Goal: Information Seeking & Learning: Learn about a topic

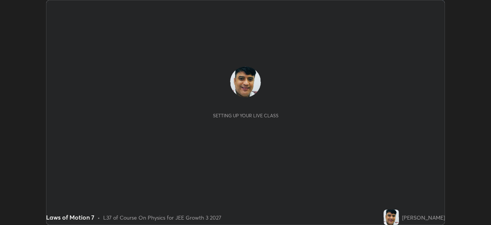
scroll to position [225, 491]
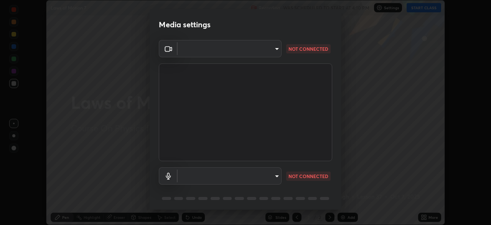
type input "45a9c953fc560ff4a06357cd143dcd85fc71fb1e664dcff5325b0048f3aa7c7e"
type input "b1e924d81ffd4edaad47d28616cba732a129467e644e78493aafed4af52942b1"
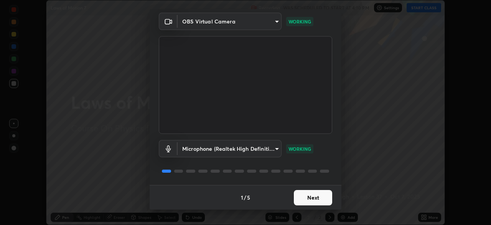
click at [312, 197] on button "Next" at bounding box center [313, 197] width 38 height 15
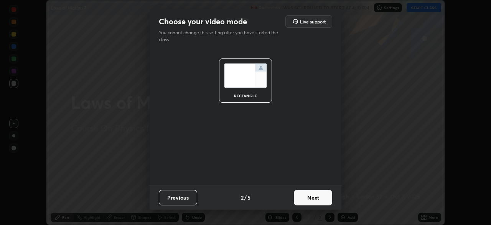
scroll to position [0, 0]
click at [311, 195] on button "Next" at bounding box center [313, 197] width 38 height 15
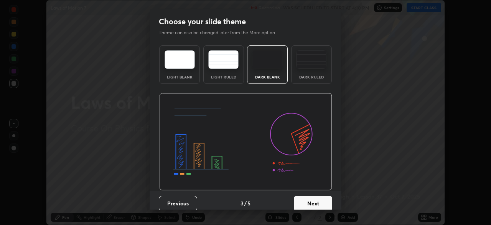
click at [312, 196] on button "Next" at bounding box center [313, 202] width 38 height 15
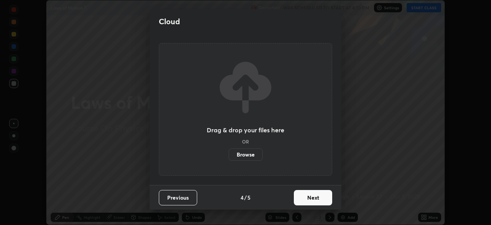
click at [312, 197] on button "Next" at bounding box center [313, 197] width 38 height 15
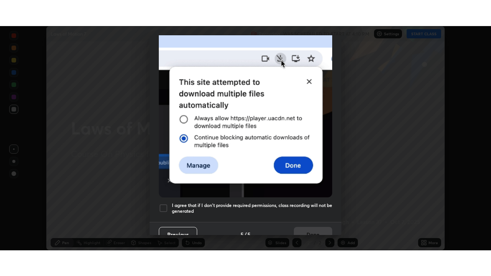
scroll to position [177, 0]
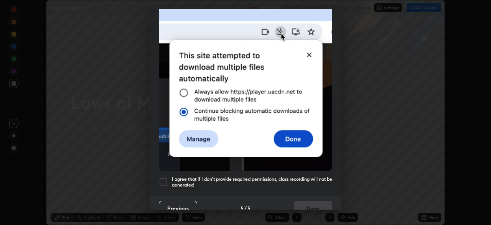
click at [319, 202] on div "Previous 5 / 5 Done" at bounding box center [246, 207] width 192 height 25
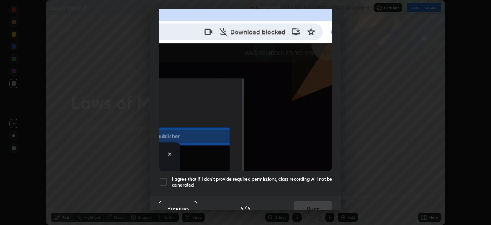
click at [319, 176] on h5 "I agree that if I don't provide required permissions, class recording will not …" at bounding box center [252, 182] width 160 height 12
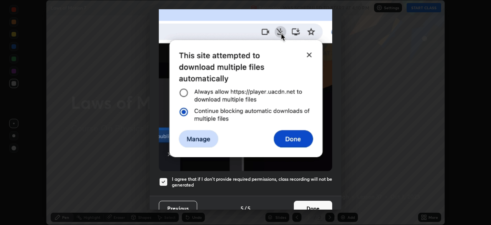
click at [319, 202] on button "Done" at bounding box center [313, 207] width 38 height 15
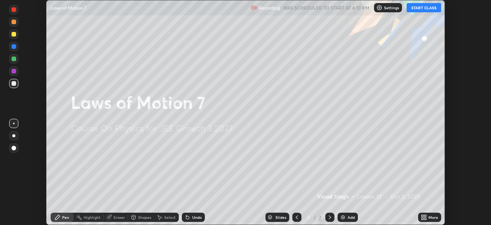
click at [423, 7] on button "START CLASS" at bounding box center [424, 7] width 35 height 9
click at [424, 217] on icon at bounding box center [424, 217] width 6 height 6
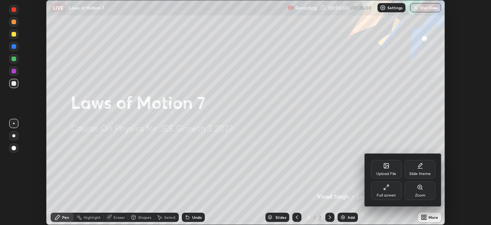
click at [390, 192] on div "Full screen" at bounding box center [386, 190] width 31 height 18
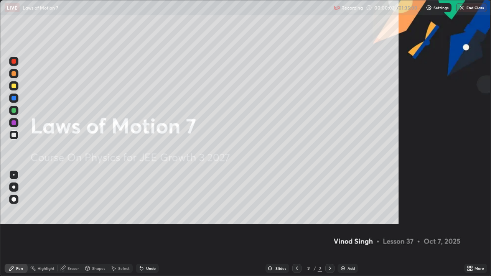
scroll to position [276, 491]
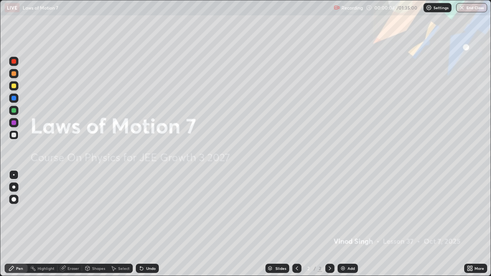
click at [341, 224] on img at bounding box center [343, 269] width 6 height 6
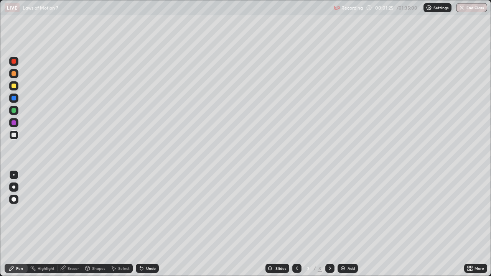
click at [14, 111] on div at bounding box center [14, 110] width 5 height 5
click at [14, 137] on div at bounding box center [14, 135] width 5 height 5
click at [99, 224] on div "Shapes" at bounding box center [95, 268] width 26 height 9
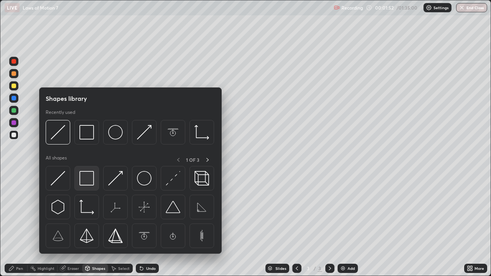
click at [84, 178] on img at bounding box center [86, 178] width 15 height 15
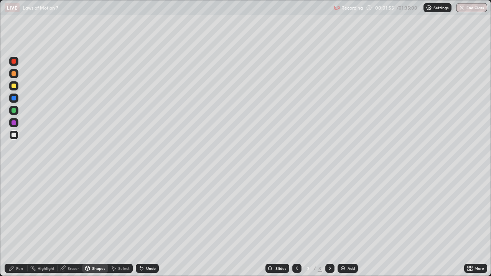
click at [14, 99] on div at bounding box center [14, 98] width 5 height 5
click at [13, 134] on div at bounding box center [14, 135] width 5 height 5
click at [97, 224] on div "Shapes" at bounding box center [98, 269] width 13 height 4
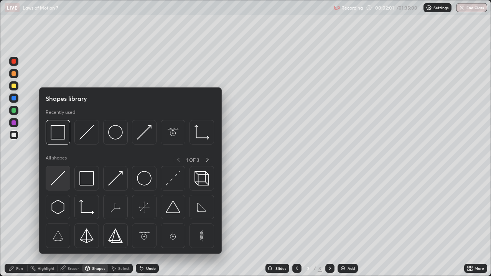
click at [56, 178] on img at bounding box center [58, 178] width 15 height 15
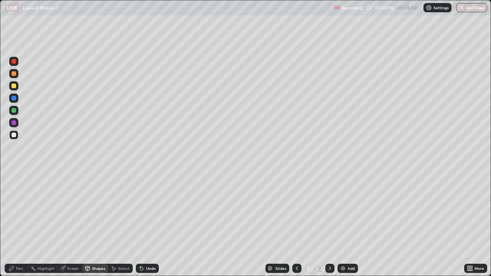
click at [13, 74] on div at bounding box center [14, 73] width 5 height 5
click at [101, 224] on div "Shapes" at bounding box center [95, 268] width 26 height 9
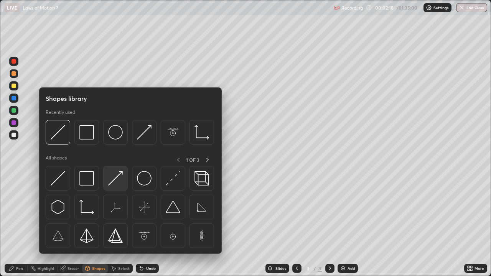
click at [114, 179] on img at bounding box center [115, 178] width 15 height 15
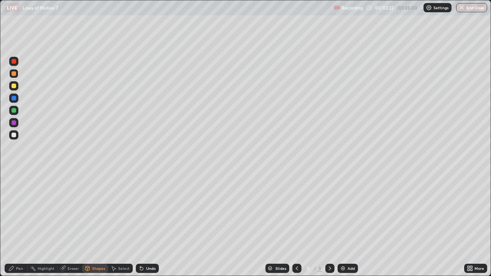
click at [20, 224] on div "Pen" at bounding box center [19, 269] width 7 height 4
click at [14, 111] on div at bounding box center [14, 110] width 5 height 5
click at [13, 122] on div at bounding box center [14, 123] width 5 height 5
click at [96, 224] on div "Shapes" at bounding box center [98, 269] width 13 height 4
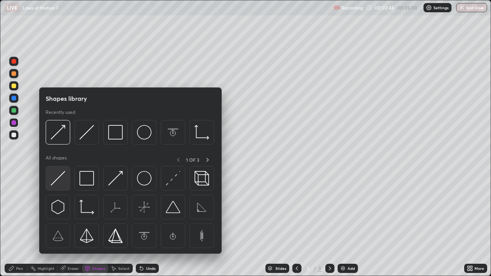
click at [59, 177] on img at bounding box center [58, 178] width 15 height 15
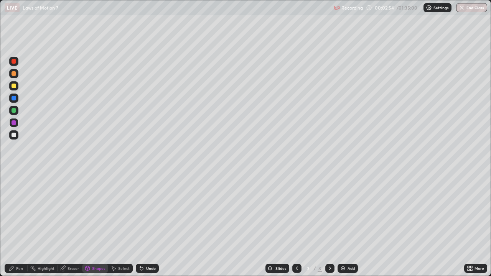
click at [13, 224] on icon at bounding box center [11, 269] width 6 height 6
click at [14, 88] on div at bounding box center [14, 86] width 5 height 5
click at [98, 224] on div "Shapes" at bounding box center [98, 269] width 13 height 4
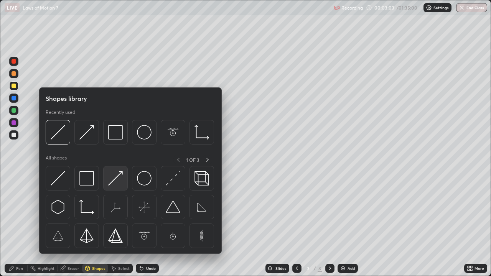
click at [111, 179] on img at bounding box center [115, 178] width 15 height 15
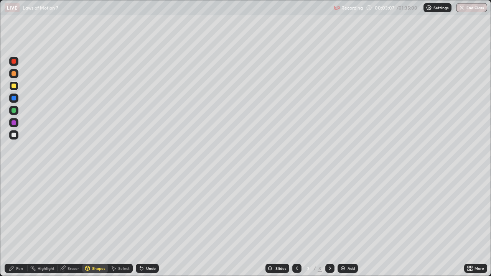
click at [20, 224] on div "Pen" at bounding box center [19, 269] width 7 height 4
click at [12, 134] on div at bounding box center [14, 135] width 5 height 5
click at [13, 109] on div at bounding box center [14, 110] width 5 height 5
click at [94, 224] on div "Shapes" at bounding box center [98, 269] width 13 height 4
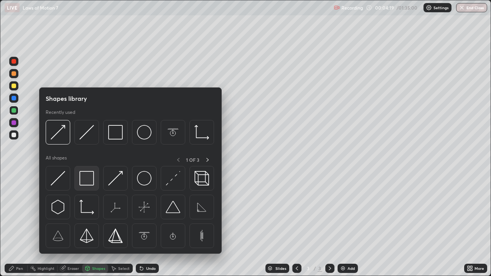
click at [89, 180] on img at bounding box center [86, 178] width 15 height 15
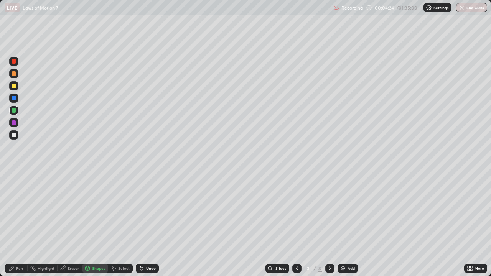
click at [20, 224] on div "Pen" at bounding box center [19, 269] width 7 height 4
click at [16, 134] on div at bounding box center [13, 135] width 9 height 9
click at [101, 224] on div "Shapes" at bounding box center [98, 269] width 13 height 4
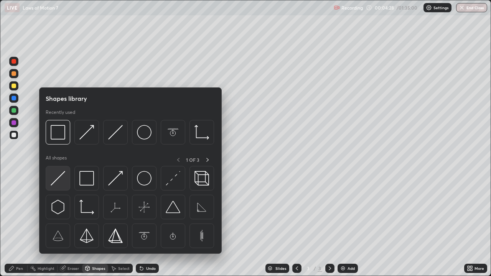
click at [59, 179] on img at bounding box center [58, 178] width 15 height 15
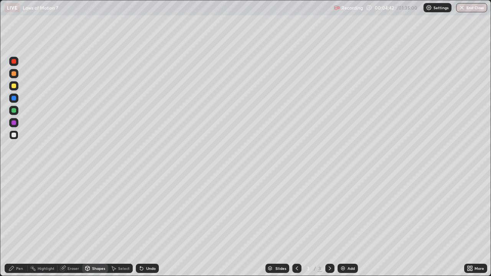
click at [13, 122] on div at bounding box center [14, 123] width 5 height 5
click at [21, 224] on div "Pen" at bounding box center [19, 269] width 7 height 4
click at [75, 224] on div "Eraser" at bounding box center [74, 269] width 12 height 4
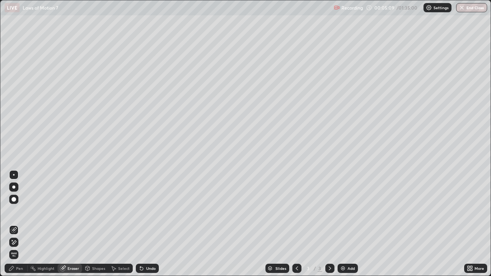
click at [22, 224] on div "Pen" at bounding box center [16, 268] width 23 height 9
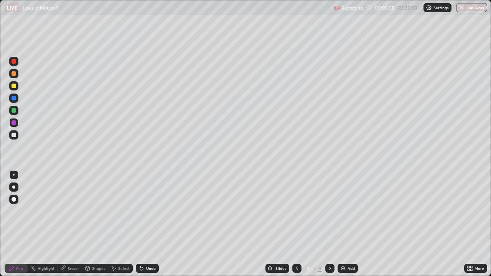
click at [72, 224] on div "Eraser" at bounding box center [70, 268] width 25 height 9
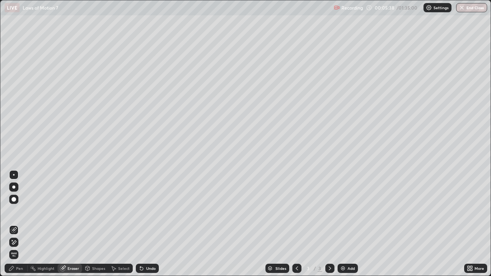
click at [22, 224] on div "Pen" at bounding box center [16, 268] width 23 height 9
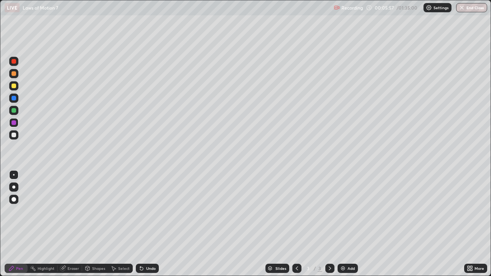
click at [12, 136] on div at bounding box center [14, 135] width 5 height 5
click at [71, 224] on div "Eraser" at bounding box center [74, 269] width 12 height 4
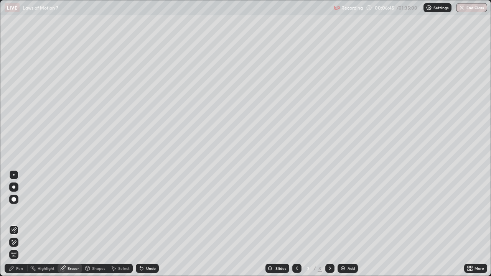
click at [20, 224] on div "Pen" at bounding box center [16, 268] width 23 height 9
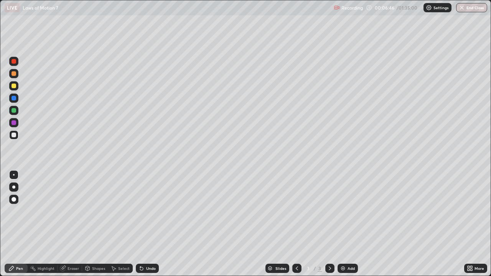
click at [13, 98] on div at bounding box center [14, 98] width 5 height 5
click at [13, 136] on div at bounding box center [14, 135] width 5 height 5
click at [72, 224] on div "Eraser" at bounding box center [74, 269] width 12 height 4
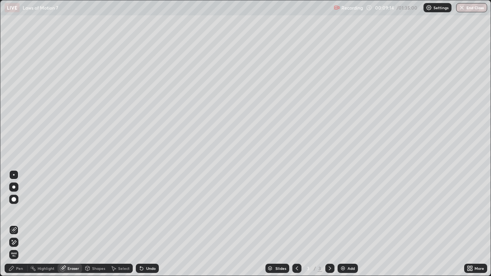
click at [22, 224] on div "Pen" at bounding box center [19, 269] width 7 height 4
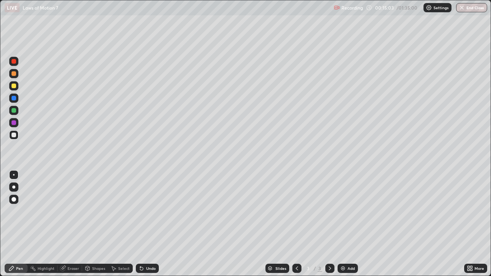
click at [343, 224] on img at bounding box center [343, 269] width 6 height 6
click at [13, 110] on div at bounding box center [14, 110] width 5 height 5
click at [12, 98] on div at bounding box center [14, 98] width 5 height 5
click at [98, 224] on div "Shapes" at bounding box center [98, 269] width 13 height 4
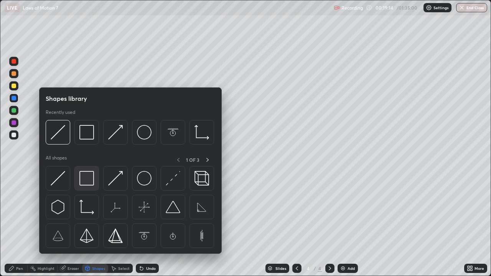
click at [88, 178] on img at bounding box center [86, 178] width 15 height 15
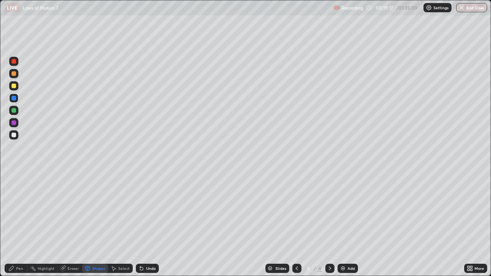
click at [13, 134] on div at bounding box center [14, 135] width 5 height 5
click at [97, 224] on div "Shapes" at bounding box center [98, 269] width 13 height 4
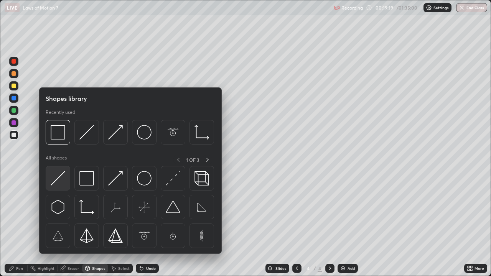
click at [57, 178] on img at bounding box center [58, 178] width 15 height 15
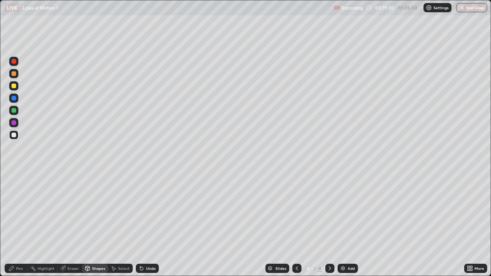
click at [12, 110] on div at bounding box center [14, 110] width 5 height 5
click at [13, 74] on div at bounding box center [14, 73] width 5 height 5
click at [13, 122] on div at bounding box center [14, 123] width 5 height 5
click at [23, 224] on div "Pen" at bounding box center [16, 268] width 23 height 9
click at [12, 109] on div at bounding box center [14, 110] width 5 height 5
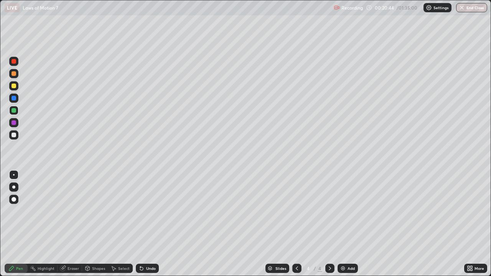
click at [12, 134] on div at bounding box center [14, 135] width 5 height 5
click at [13, 85] on div at bounding box center [14, 86] width 5 height 5
click at [340, 224] on div "Add" at bounding box center [348, 268] width 20 height 9
click at [12, 134] on div at bounding box center [14, 135] width 5 height 5
click at [13, 111] on div at bounding box center [14, 110] width 5 height 5
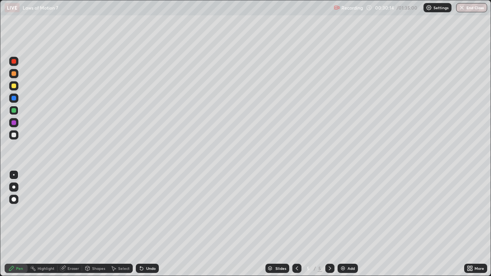
click at [98, 224] on div "Shapes" at bounding box center [98, 269] width 13 height 4
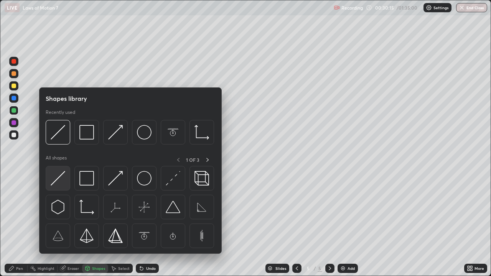
click at [58, 177] on img at bounding box center [58, 178] width 15 height 15
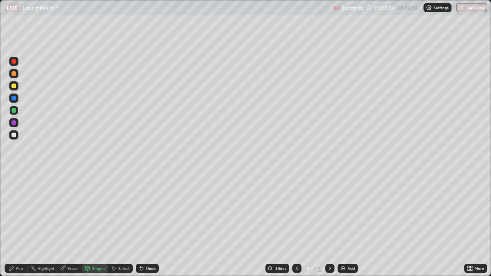
click at [98, 224] on div "Shapes" at bounding box center [95, 268] width 26 height 9
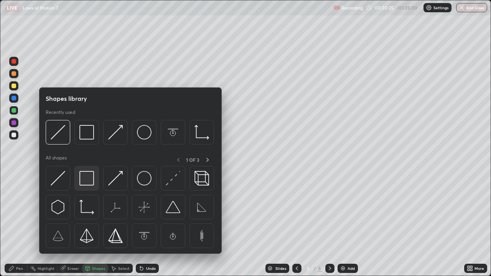
click at [88, 177] on img at bounding box center [86, 178] width 15 height 15
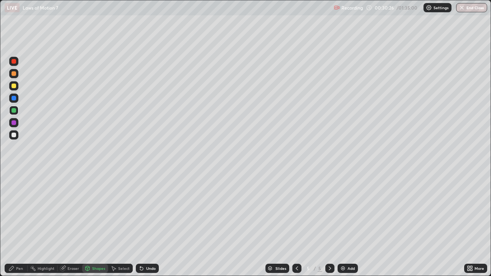
click at [14, 99] on div at bounding box center [14, 98] width 5 height 5
click at [97, 224] on div "Shapes" at bounding box center [98, 269] width 13 height 4
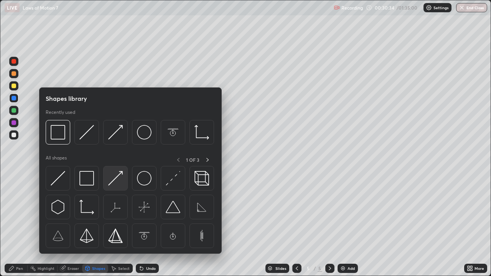
click at [111, 183] on img at bounding box center [115, 178] width 15 height 15
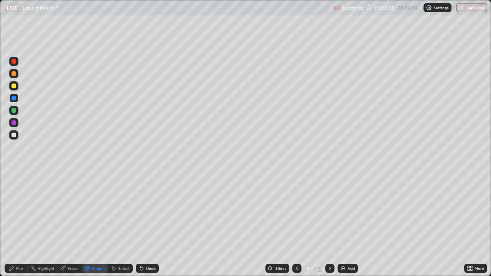
click at [20, 224] on div "Pen" at bounding box center [19, 269] width 7 height 4
click at [14, 198] on div at bounding box center [14, 199] width 5 height 5
click at [13, 85] on div at bounding box center [14, 86] width 5 height 5
click at [72, 224] on div "Eraser" at bounding box center [74, 269] width 12 height 4
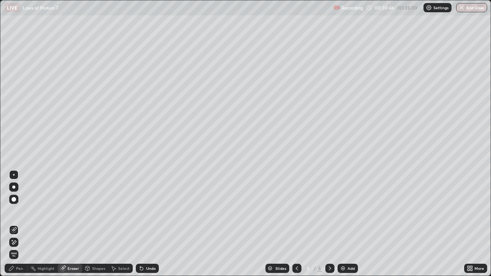
click at [98, 224] on div "Shapes" at bounding box center [95, 268] width 26 height 9
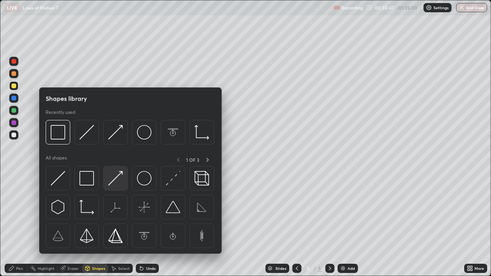
click at [113, 178] on img at bounding box center [115, 178] width 15 height 15
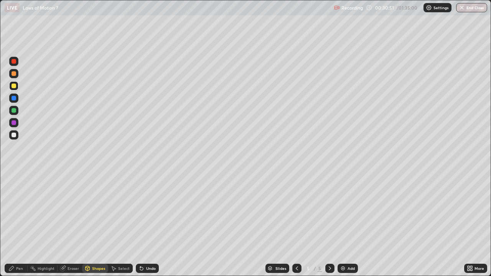
click at [21, 224] on div "Pen" at bounding box center [19, 269] width 7 height 4
click at [14, 175] on div at bounding box center [14, 175] width 2 height 2
click at [15, 122] on div at bounding box center [14, 123] width 5 height 5
click at [96, 224] on div "Shapes" at bounding box center [98, 269] width 13 height 4
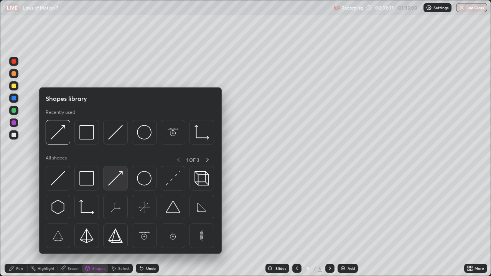
click at [113, 180] on img at bounding box center [115, 178] width 15 height 15
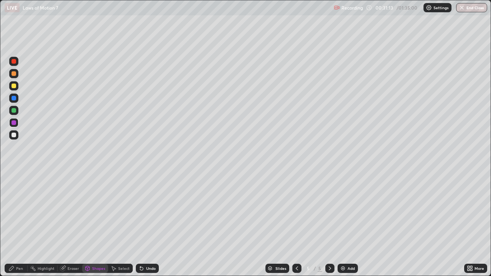
click at [20, 224] on div "Pen" at bounding box center [16, 268] width 23 height 9
click at [51, 224] on div "Highlight" at bounding box center [46, 269] width 17 height 4
click at [15, 74] on div at bounding box center [14, 73] width 5 height 5
click at [75, 224] on div "Eraser" at bounding box center [74, 269] width 12 height 4
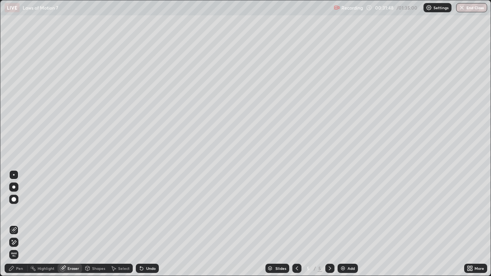
click at [96, 224] on div "Shapes" at bounding box center [98, 269] width 13 height 4
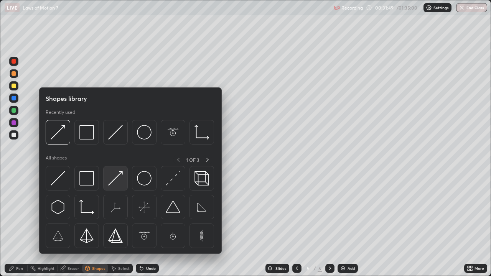
click at [109, 183] on img at bounding box center [115, 178] width 15 height 15
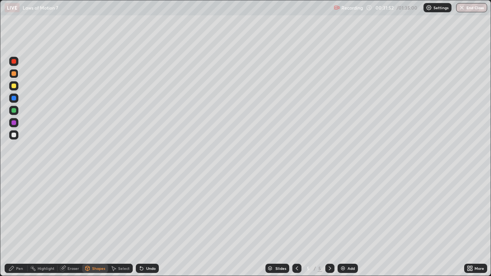
click at [20, 224] on div "Pen" at bounding box center [16, 268] width 23 height 15
click at [15, 75] on div at bounding box center [14, 73] width 5 height 5
click at [15, 135] on div at bounding box center [14, 135] width 5 height 5
click at [96, 224] on div "Shapes" at bounding box center [98, 269] width 13 height 4
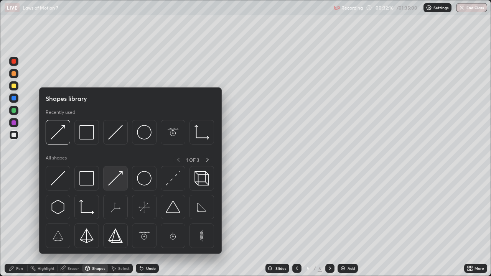
click at [112, 180] on img at bounding box center [115, 178] width 15 height 15
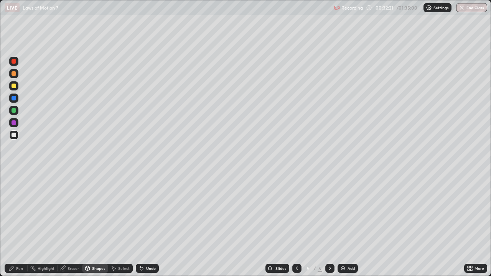
click at [18, 224] on div "Pen" at bounding box center [19, 269] width 7 height 4
click at [341, 224] on div "Add" at bounding box center [348, 268] width 20 height 9
click at [13, 74] on div at bounding box center [14, 73] width 5 height 5
click at [13, 135] on div at bounding box center [14, 135] width 5 height 5
click at [96, 224] on div "Shapes" at bounding box center [98, 269] width 13 height 4
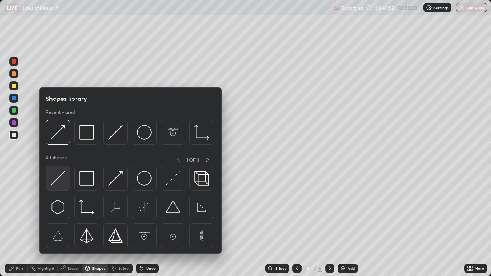
click at [57, 180] on img at bounding box center [58, 178] width 15 height 15
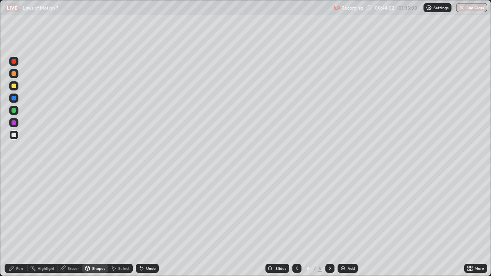
click at [95, 224] on div "Shapes" at bounding box center [95, 268] width 26 height 9
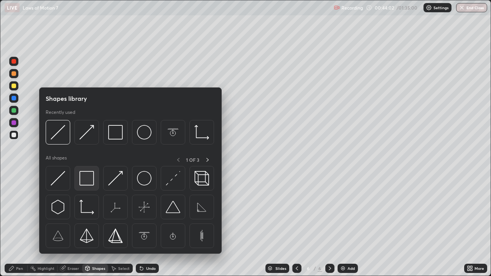
click at [89, 181] on img at bounding box center [86, 178] width 15 height 15
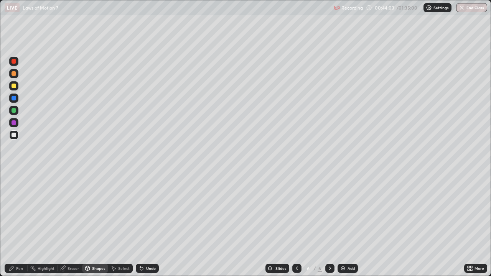
click at [13, 111] on div at bounding box center [14, 110] width 5 height 5
click at [14, 76] on div at bounding box center [14, 73] width 5 height 5
click at [21, 224] on div "Pen" at bounding box center [16, 268] width 23 height 9
click at [14, 86] on div at bounding box center [14, 86] width 5 height 5
click at [97, 224] on div "Shapes" at bounding box center [98, 269] width 13 height 4
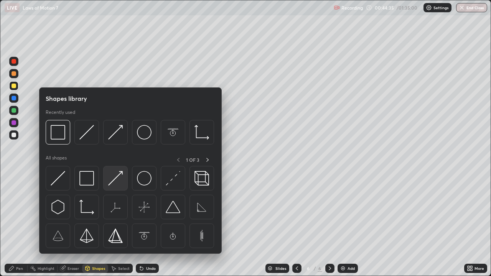
click at [114, 180] on img at bounding box center [115, 178] width 15 height 15
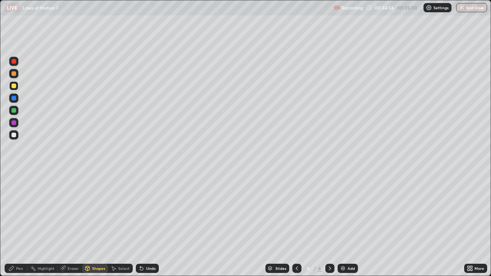
click at [17, 224] on div "Pen" at bounding box center [19, 269] width 7 height 4
click at [16, 74] on div at bounding box center [14, 73] width 5 height 5
click at [97, 224] on div "Shapes" at bounding box center [95, 268] width 26 height 9
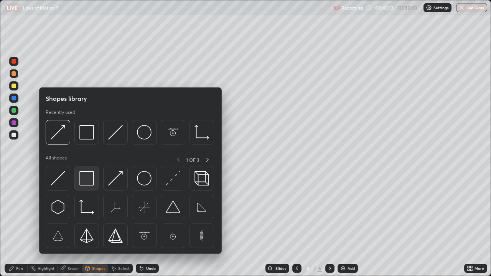
click at [88, 182] on img at bounding box center [86, 178] width 15 height 15
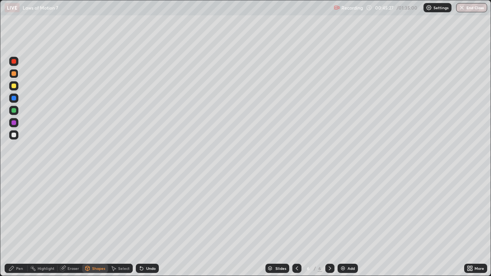
click at [13, 99] on div at bounding box center [14, 98] width 5 height 5
click at [98, 224] on div "Shapes" at bounding box center [98, 269] width 13 height 4
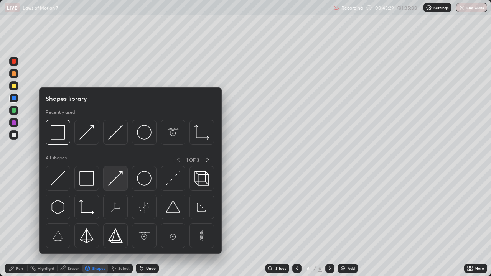
click at [119, 176] on img at bounding box center [115, 178] width 15 height 15
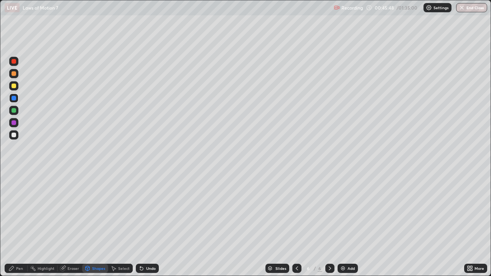
click at [15, 86] on div at bounding box center [14, 86] width 5 height 5
click at [15, 72] on div at bounding box center [14, 73] width 5 height 5
click at [15, 61] on div at bounding box center [14, 61] width 5 height 5
click at [21, 224] on div "Pen" at bounding box center [19, 269] width 7 height 4
click at [75, 224] on div "Eraser" at bounding box center [70, 268] width 25 height 9
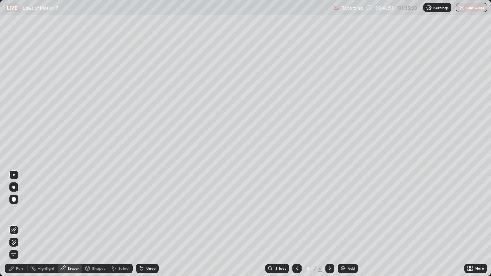
click at [24, 224] on div "Pen" at bounding box center [16, 268] width 23 height 9
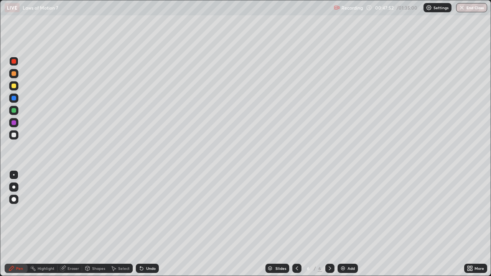
click at [71, 224] on div "Eraser" at bounding box center [74, 269] width 12 height 4
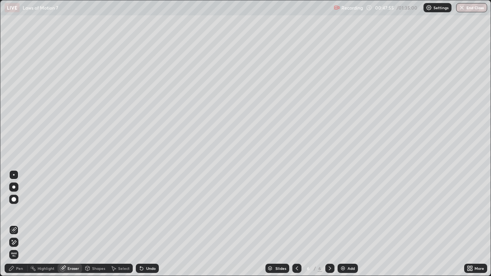
click at [20, 224] on div "Pen" at bounding box center [16, 268] width 23 height 9
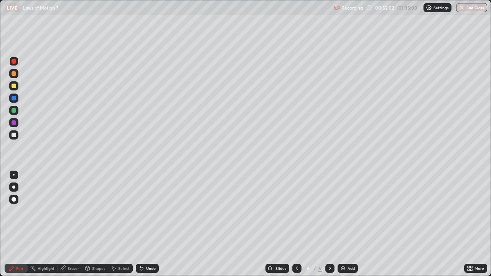
click at [344, 224] on img at bounding box center [343, 269] width 6 height 6
click at [14, 99] on div at bounding box center [14, 98] width 5 height 5
click at [13, 136] on div at bounding box center [14, 135] width 5 height 5
click at [96, 224] on div "Shapes" at bounding box center [98, 269] width 13 height 4
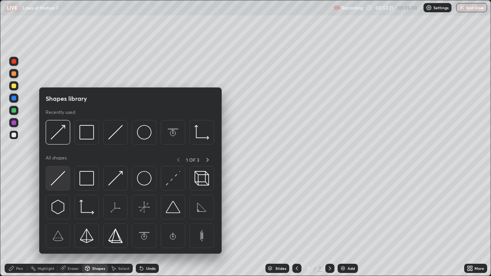
click at [58, 177] on img at bounding box center [58, 178] width 15 height 15
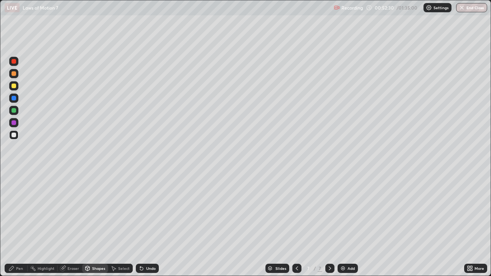
click at [14, 111] on div at bounding box center [14, 110] width 5 height 5
click at [98, 224] on div "Shapes" at bounding box center [98, 269] width 13 height 4
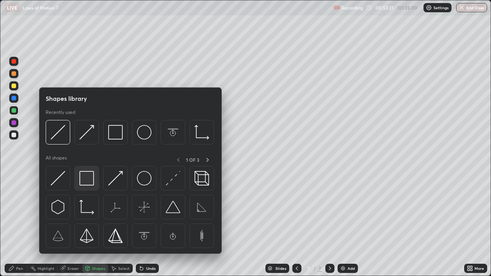
click at [86, 182] on img at bounding box center [86, 178] width 15 height 15
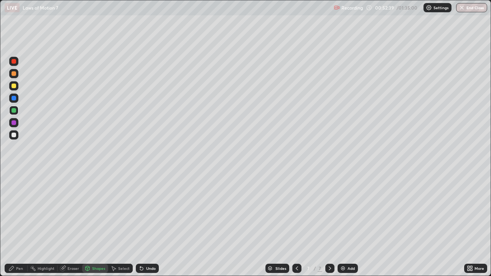
click at [20, 224] on div "Pen" at bounding box center [16, 268] width 23 height 9
click at [14, 175] on div at bounding box center [14, 175] width 2 height 2
click at [13, 98] on div at bounding box center [14, 98] width 5 height 5
click at [73, 224] on div "Eraser" at bounding box center [74, 269] width 12 height 4
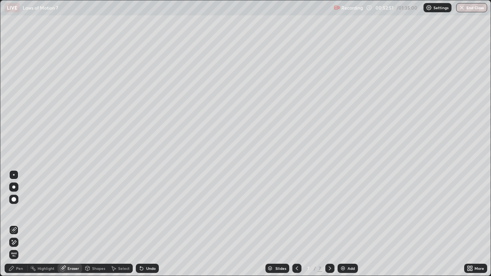
click at [97, 224] on div "Shapes" at bounding box center [98, 269] width 13 height 4
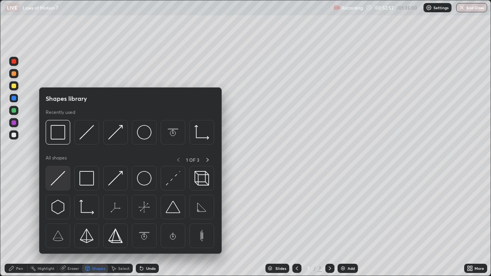
click at [58, 177] on img at bounding box center [58, 178] width 15 height 15
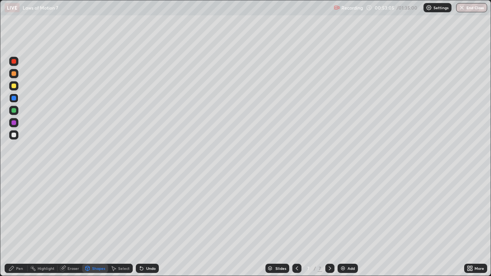
click at [15, 86] on div at bounding box center [14, 86] width 5 height 5
click at [96, 224] on div "Shapes" at bounding box center [95, 268] width 26 height 9
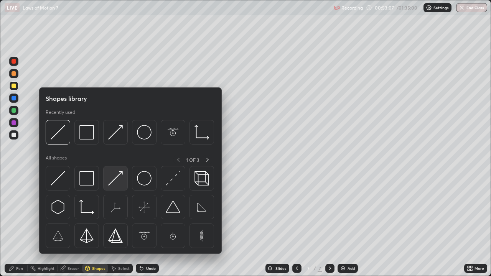
click at [116, 176] on img at bounding box center [115, 178] width 15 height 15
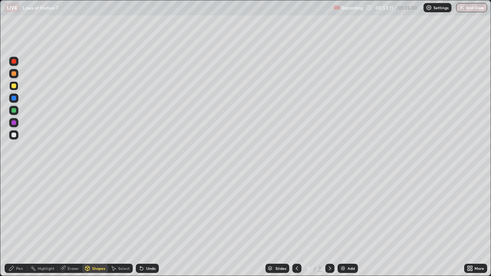
click at [23, 224] on div "Pen" at bounding box center [16, 268] width 23 height 9
click at [122, 224] on div "Select" at bounding box center [124, 269] width 12 height 4
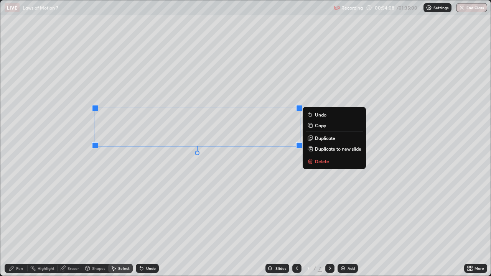
click at [316, 126] on p "Copy" at bounding box center [320, 125] width 11 height 6
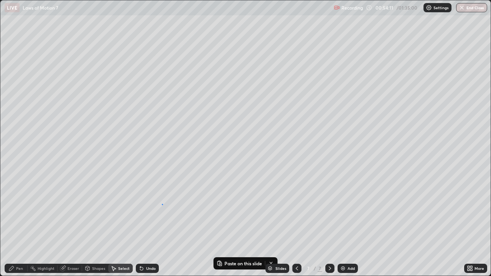
click at [162, 204] on div "0 ° Undo Copy Paste here Duplicate Duplicate to new slide Delete" at bounding box center [245, 138] width 491 height 276
click at [190, 224] on p "Paste here" at bounding box center [194, 239] width 23 height 6
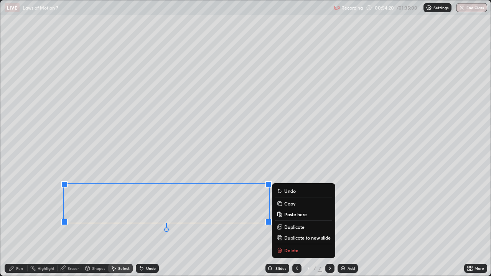
click at [139, 224] on div "0 ° Undo Copy Paste here Duplicate Duplicate to new slide Delete" at bounding box center [245, 138] width 491 height 276
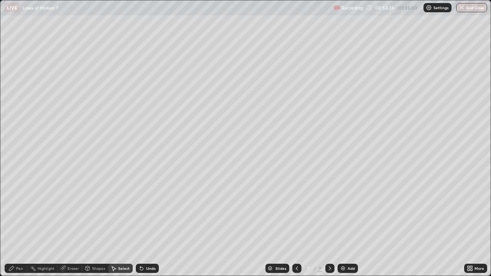
click at [95, 224] on div "Shapes" at bounding box center [98, 269] width 13 height 4
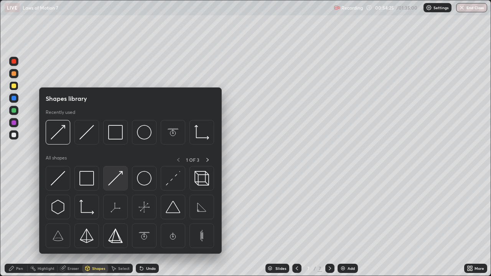
click at [111, 181] on img at bounding box center [115, 178] width 15 height 15
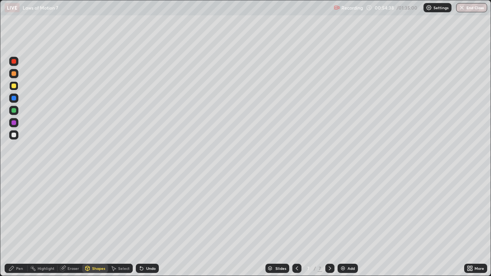
click at [13, 75] on div at bounding box center [14, 73] width 5 height 5
click at [21, 224] on div "Pen" at bounding box center [16, 268] width 23 height 9
click at [75, 224] on div "Eraser" at bounding box center [74, 269] width 12 height 4
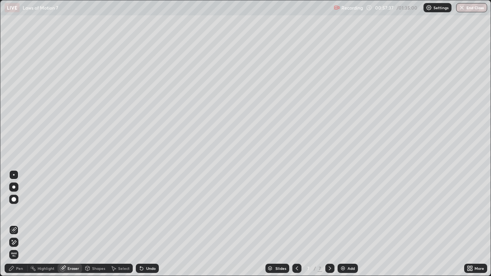
click at [21, 224] on div "Pen" at bounding box center [19, 269] width 7 height 4
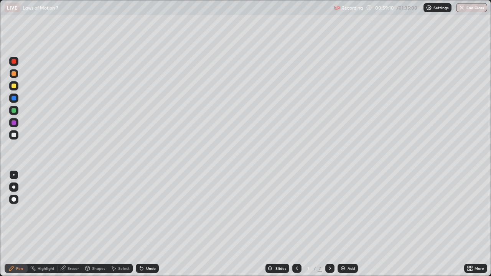
click at [73, 224] on div "Eraser" at bounding box center [74, 269] width 12 height 4
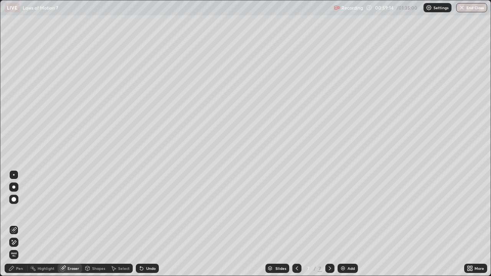
click at [24, 224] on div "Pen" at bounding box center [16, 268] width 23 height 9
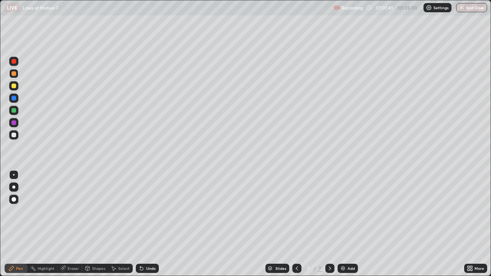
click at [342, 224] on img at bounding box center [343, 269] width 6 height 6
click at [13, 97] on div at bounding box center [14, 98] width 5 height 5
click at [13, 134] on div at bounding box center [14, 135] width 5 height 5
click at [94, 224] on div "Shapes" at bounding box center [98, 269] width 13 height 4
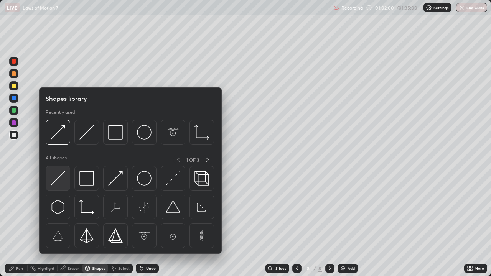
click at [57, 179] on img at bounding box center [58, 178] width 15 height 15
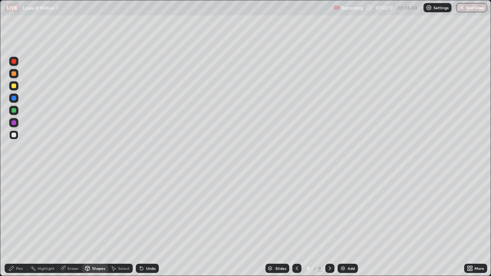
click at [13, 112] on div at bounding box center [14, 110] width 5 height 5
click at [96, 224] on div "Shapes" at bounding box center [98, 269] width 13 height 4
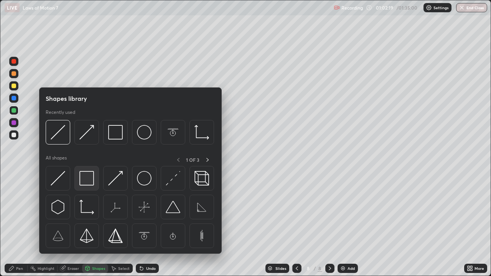
click at [86, 183] on img at bounding box center [86, 178] width 15 height 15
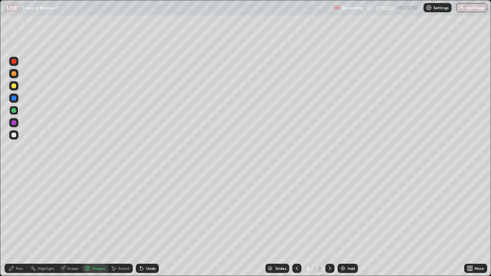
click at [12, 98] on div at bounding box center [14, 98] width 5 height 5
click at [99, 224] on div "Shapes" at bounding box center [98, 269] width 13 height 4
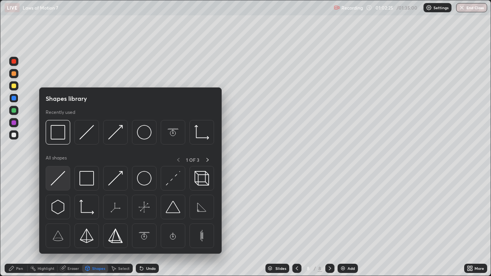
click at [56, 180] on img at bounding box center [58, 178] width 15 height 15
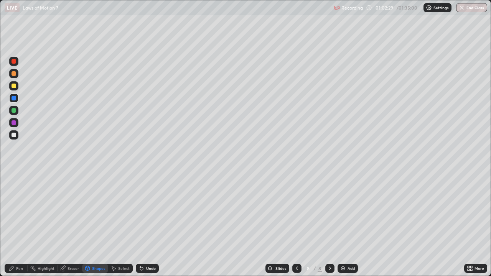
click at [72, 224] on div "Eraser" at bounding box center [74, 269] width 12 height 4
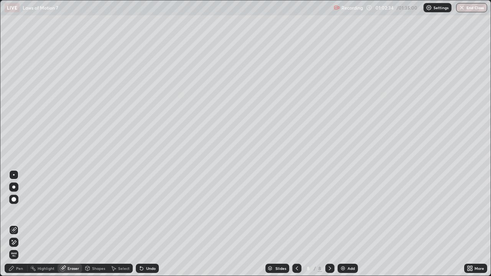
click at [20, 224] on div "Pen" at bounding box center [19, 269] width 7 height 4
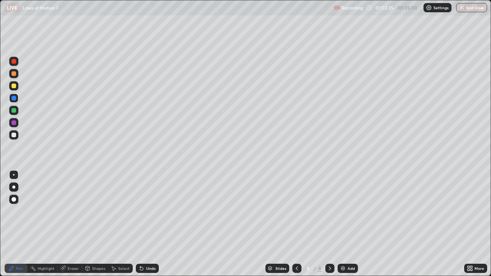
click at [13, 122] on div at bounding box center [14, 123] width 5 height 5
click at [97, 224] on div "Shapes" at bounding box center [98, 269] width 13 height 4
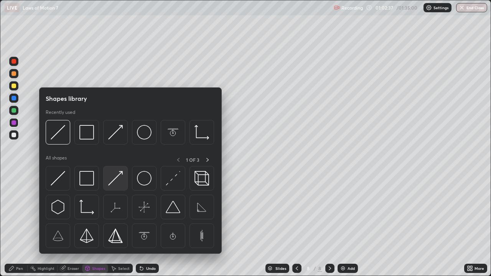
click at [117, 178] on img at bounding box center [115, 178] width 15 height 15
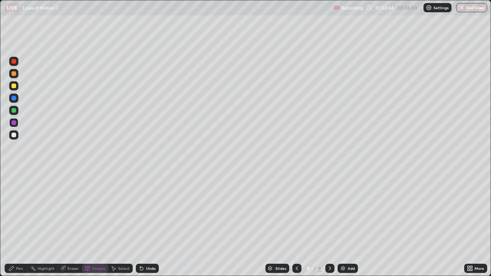
click at [21, 224] on div "Pen" at bounding box center [16, 268] width 23 height 9
click at [13, 197] on div at bounding box center [13, 199] width 9 height 9
click at [96, 224] on div "Shapes" at bounding box center [98, 269] width 13 height 4
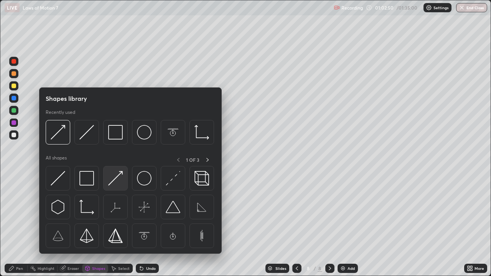
click at [114, 182] on img at bounding box center [115, 178] width 15 height 15
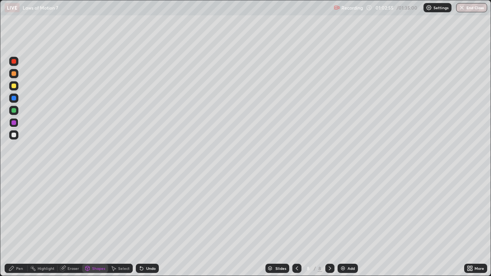
click at [20, 224] on div "Pen" at bounding box center [19, 269] width 7 height 4
click at [14, 175] on div at bounding box center [14, 175] width 2 height 2
click at [13, 86] on div at bounding box center [14, 86] width 5 height 5
click at [124, 224] on div "Select" at bounding box center [124, 269] width 12 height 4
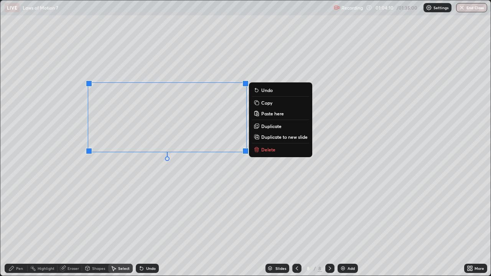
click at [267, 104] on p "Copy" at bounding box center [266, 103] width 11 height 6
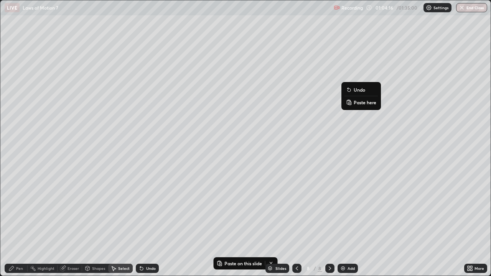
click at [364, 103] on p "Paste here" at bounding box center [365, 102] width 23 height 6
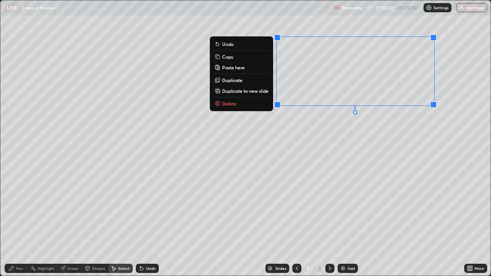
click at [349, 124] on div "0 ° Undo Copy Paste here Duplicate Duplicate to new slide Delete" at bounding box center [245, 138] width 491 height 276
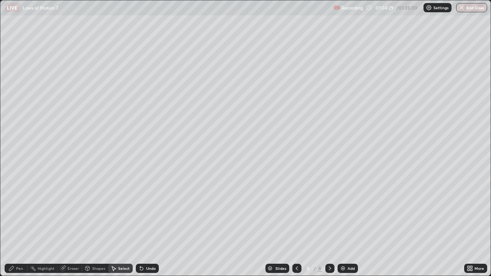
click at [21, 224] on div "Pen" at bounding box center [19, 269] width 7 height 4
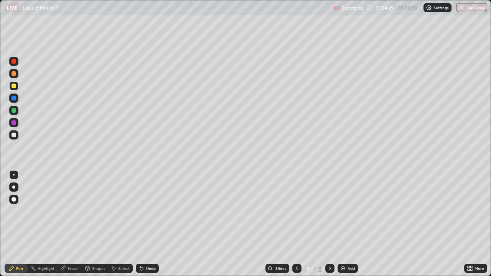
click at [14, 200] on div at bounding box center [14, 199] width 5 height 5
click at [16, 75] on div at bounding box center [13, 73] width 9 height 9
click at [100, 224] on div "Shapes" at bounding box center [98, 269] width 13 height 4
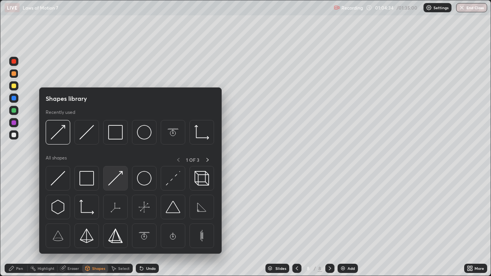
click at [114, 175] on img at bounding box center [115, 178] width 15 height 15
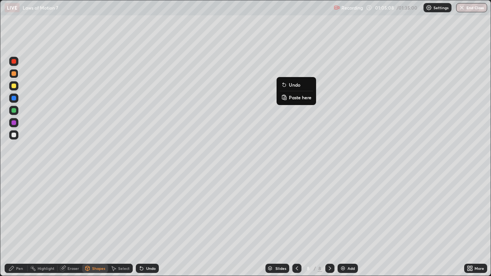
click at [14, 62] on div at bounding box center [14, 61] width 5 height 5
click at [14, 137] on div at bounding box center [14, 135] width 5 height 5
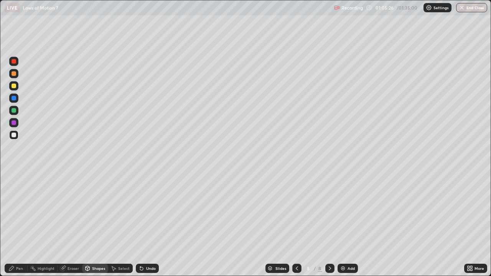
click at [20, 224] on div "Pen" at bounding box center [19, 269] width 7 height 4
click at [14, 175] on div at bounding box center [14, 175] width 2 height 2
click at [14, 122] on div at bounding box center [14, 123] width 5 height 5
click at [99, 224] on div "Shapes" at bounding box center [98, 269] width 13 height 4
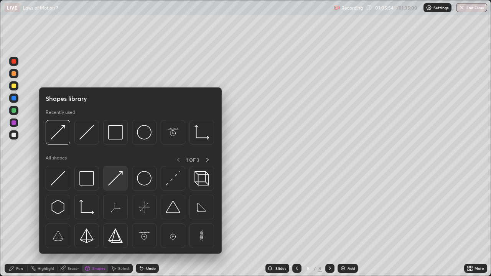
click at [117, 177] on img at bounding box center [115, 178] width 15 height 15
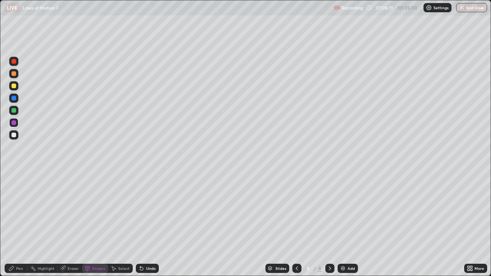
click at [13, 98] on div at bounding box center [14, 98] width 5 height 5
click at [18, 224] on div "Pen" at bounding box center [19, 269] width 7 height 4
click at [14, 175] on div at bounding box center [14, 175] width 2 height 2
click at [339, 224] on div "Add" at bounding box center [348, 268] width 20 height 9
click at [14, 134] on div at bounding box center [14, 135] width 5 height 5
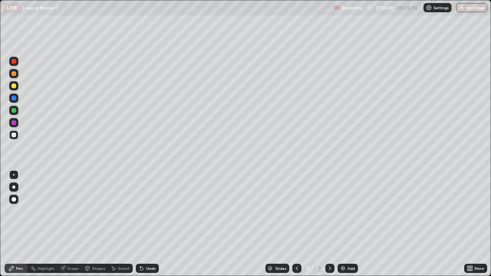
click at [12, 97] on div at bounding box center [14, 98] width 5 height 5
click at [97, 224] on div "Shapes" at bounding box center [98, 269] width 13 height 4
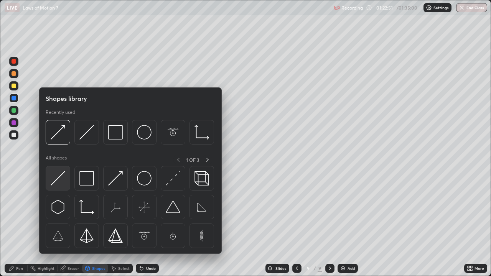
click at [59, 180] on img at bounding box center [58, 178] width 15 height 15
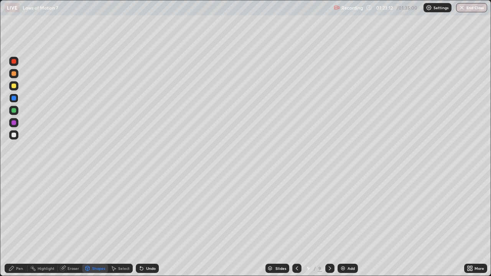
click at [14, 110] on div at bounding box center [14, 110] width 5 height 5
click at [99, 224] on div "Shapes" at bounding box center [98, 269] width 13 height 4
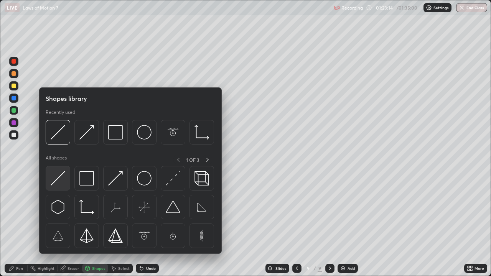
click at [59, 177] on img at bounding box center [58, 178] width 15 height 15
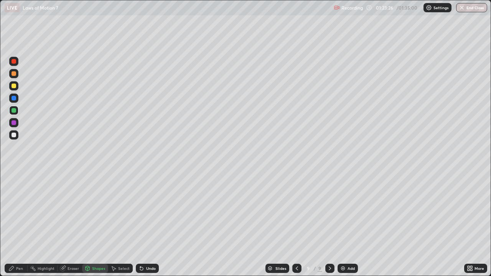
click at [13, 134] on div at bounding box center [14, 135] width 5 height 5
click at [20, 224] on div "Pen" at bounding box center [19, 269] width 7 height 4
click at [13, 73] on div at bounding box center [14, 73] width 5 height 5
click at [96, 224] on div "Shapes" at bounding box center [98, 269] width 13 height 4
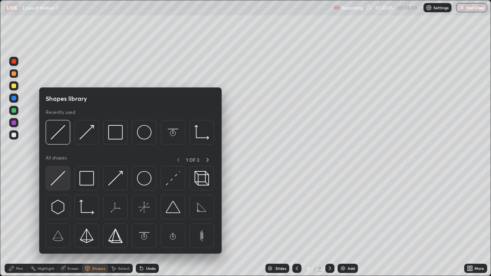
click at [59, 179] on img at bounding box center [58, 178] width 15 height 15
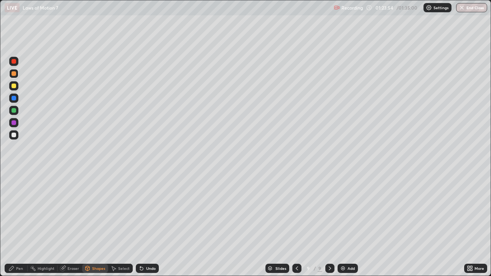
click at [16, 122] on div at bounding box center [14, 123] width 5 height 5
click at [19, 224] on div "Pen" at bounding box center [19, 269] width 7 height 4
click at [14, 74] on div at bounding box center [14, 73] width 5 height 5
click at [102, 224] on div "Shapes" at bounding box center [98, 269] width 13 height 4
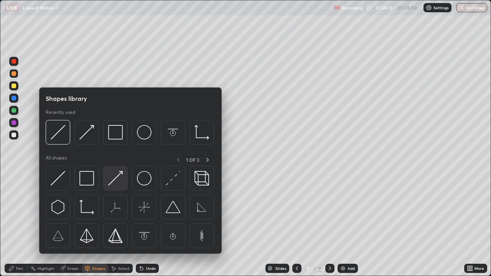
click at [113, 181] on img at bounding box center [115, 178] width 15 height 15
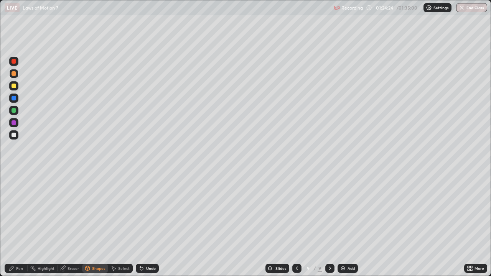
click at [13, 133] on div at bounding box center [14, 135] width 5 height 5
click at [22, 224] on div "Pen" at bounding box center [19, 269] width 7 height 4
click at [13, 86] on div at bounding box center [14, 86] width 5 height 5
click at [13, 74] on div at bounding box center [14, 73] width 5 height 5
